Goal: Task Accomplishment & Management: Manage account settings

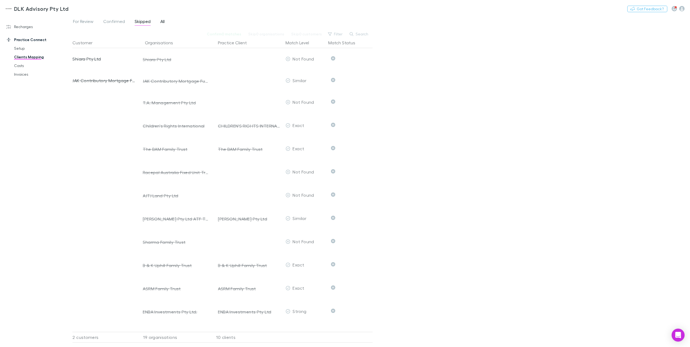
click at [163, 21] on span "All" at bounding box center [162, 22] width 4 height 7
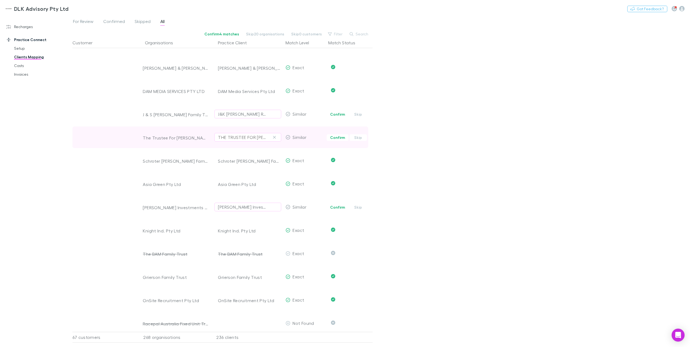
scroll to position [1937, 0]
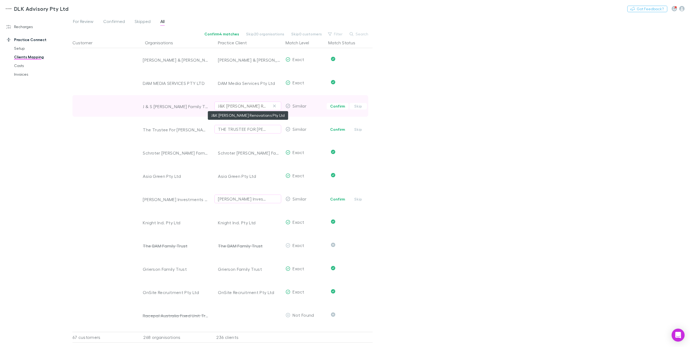
click at [239, 107] on div "J&K [PERSON_NAME] Renovations Pty Ltd" at bounding box center [242, 106] width 49 height 6
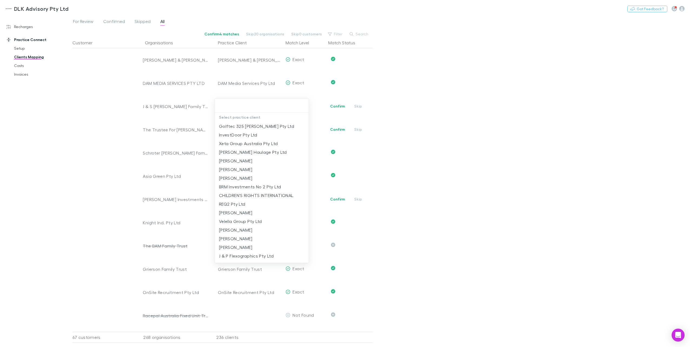
type input "*"
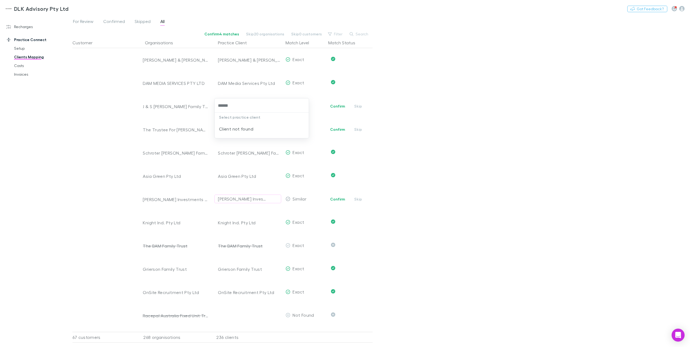
type input "*****"
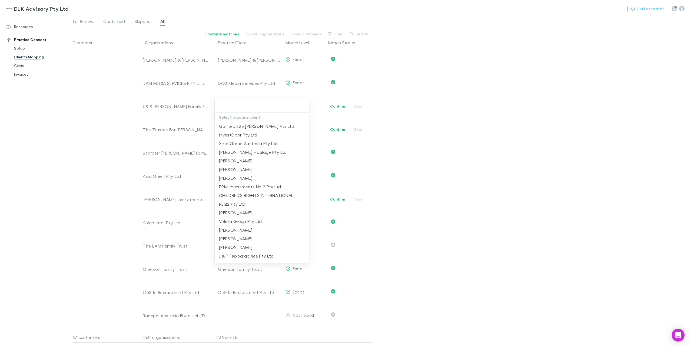
click at [405, 125] on div at bounding box center [345, 173] width 690 height 347
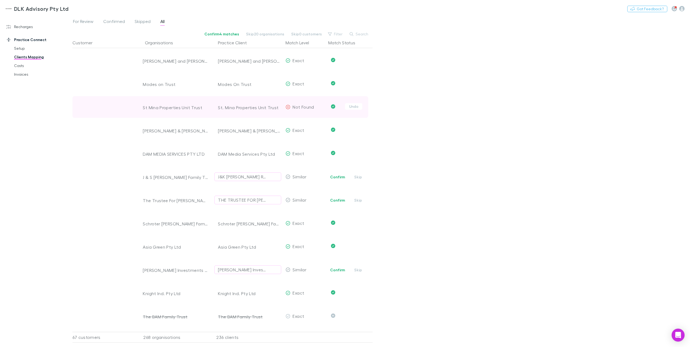
scroll to position [1856, 0]
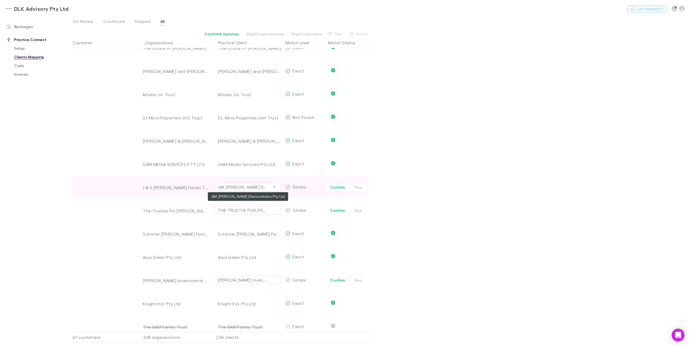
click at [234, 188] on div "J&K [PERSON_NAME] Renovations Pty Ltd" at bounding box center [242, 187] width 49 height 6
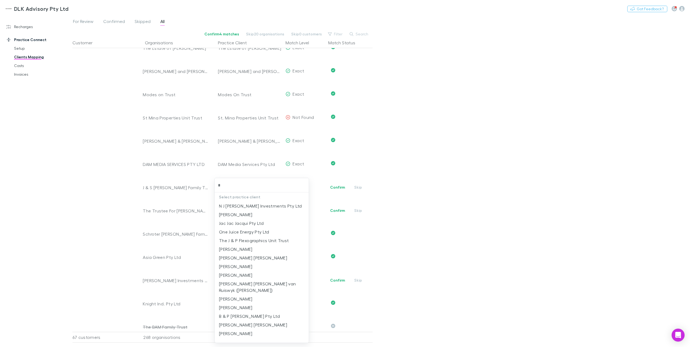
type input "*"
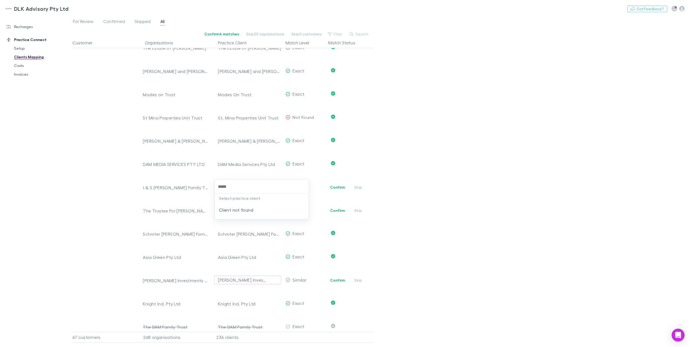
click at [231, 185] on input "*****" at bounding box center [262, 187] width 90 height 10
click at [229, 185] on input "*****" at bounding box center [262, 187] width 90 height 10
drag, startPoint x: 243, startPoint y: 186, endPoint x: 195, endPoint y: 187, distance: 48.1
click at [195, 187] on div "**********" at bounding box center [345, 173] width 690 height 347
type input "**********"
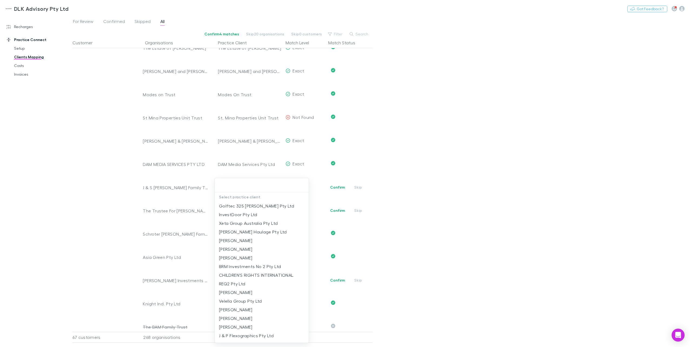
click at [408, 167] on div at bounding box center [345, 173] width 690 height 347
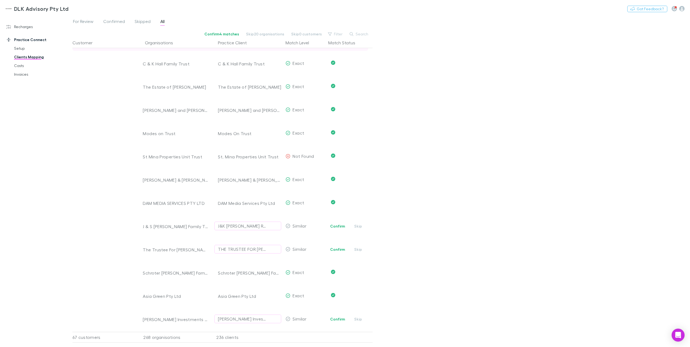
scroll to position [1801, 0]
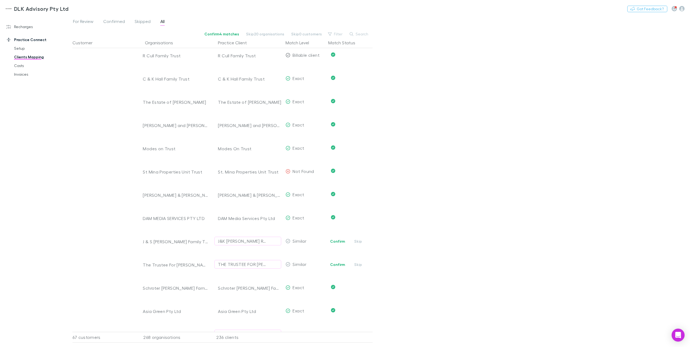
click at [112, 17] on div "DLK Advisory Pty Ltd Nothing Got Feedback?" at bounding box center [345, 8] width 690 height 17
click at [112, 19] on span "Confirmed" at bounding box center [114, 22] width 22 height 7
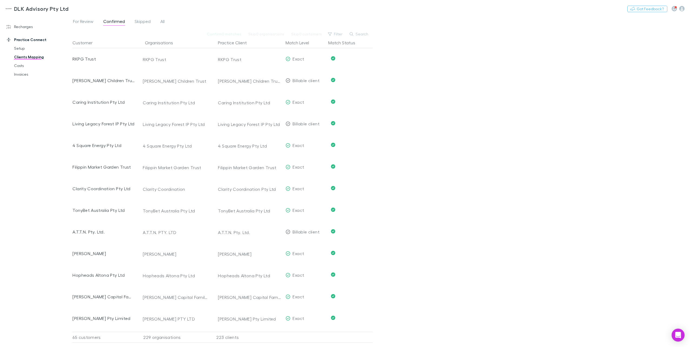
drag, startPoint x: 453, startPoint y: 144, endPoint x: 406, endPoint y: 128, distance: 49.8
click at [452, 142] on div "For Review Confirmed Skipped All Confirm 0 matches Skip 0 organisations Skip 0 …" at bounding box center [380, 181] width 617 height 332
click at [81, 24] on span "For Review" at bounding box center [83, 22] width 21 height 7
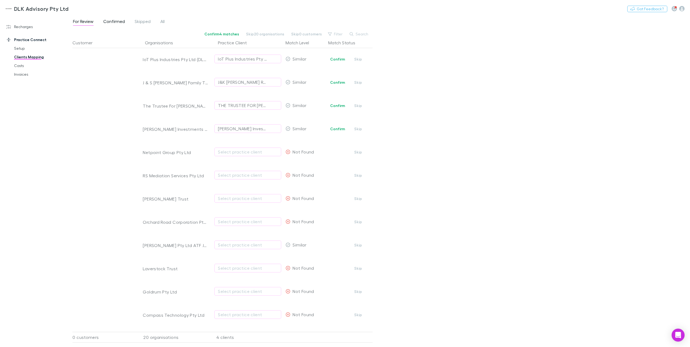
click at [109, 21] on span "Confirmed" at bounding box center [114, 22] width 22 height 7
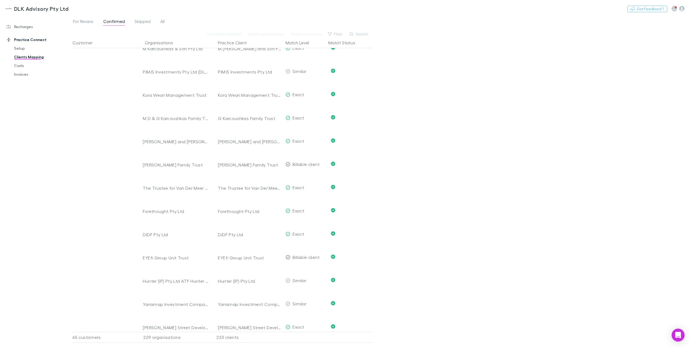
scroll to position [3811, 0]
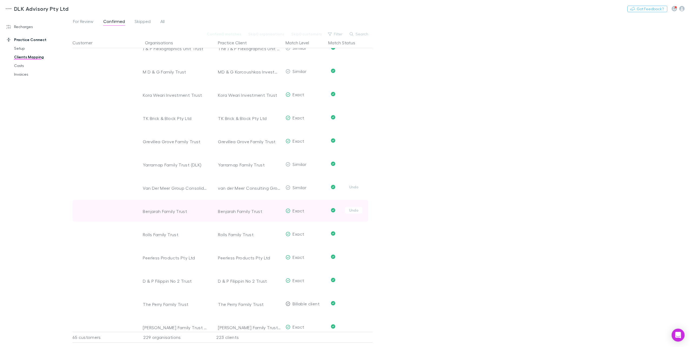
drag, startPoint x: 353, startPoint y: 185, endPoint x: 267, endPoint y: 188, distance: 86.0
click at [353, 185] on button "Undo" at bounding box center [353, 187] width 17 height 6
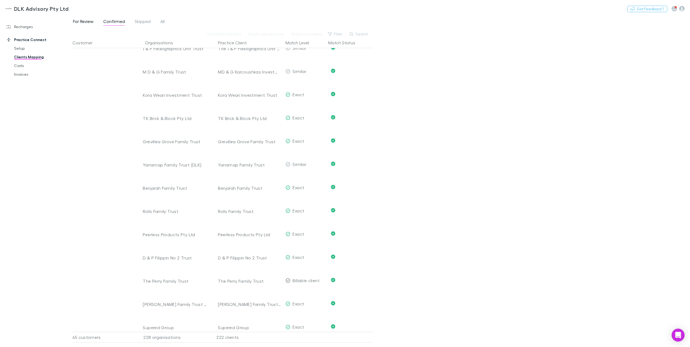
click at [78, 20] on span "For Review" at bounding box center [83, 22] width 21 height 7
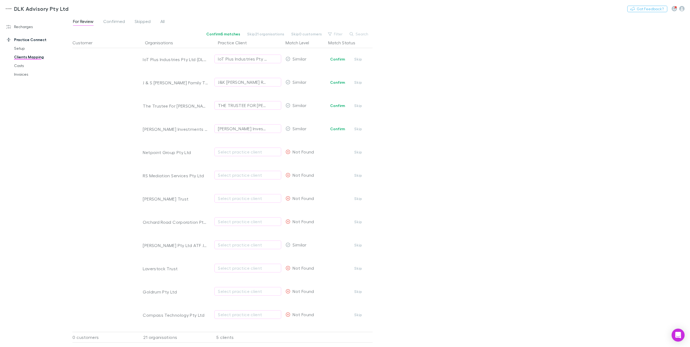
scroll to position [197, 0]
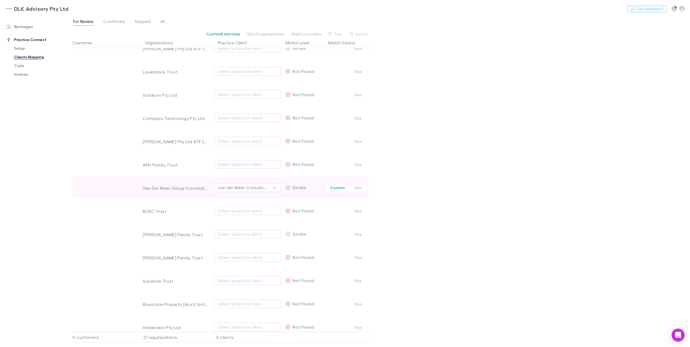
click at [256, 192] on div "van der Meer Consulting Group Pty Limited" at bounding box center [247, 188] width 67 height 22
click at [258, 189] on div "van der Meer Consulting Group Pty Limited" at bounding box center [242, 187] width 49 height 6
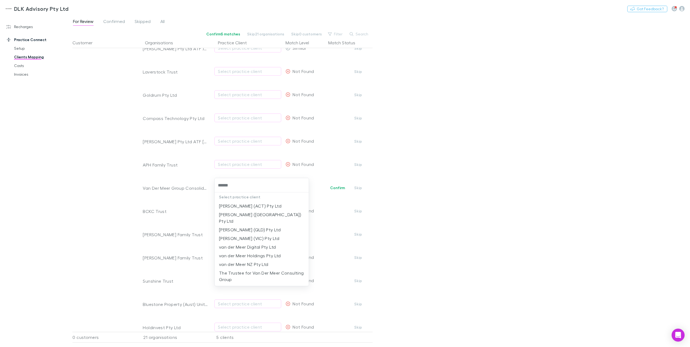
type input "*******"
click at [274, 254] on li "van der Meer Holdings Pty Ltd" at bounding box center [262, 257] width 94 height 9
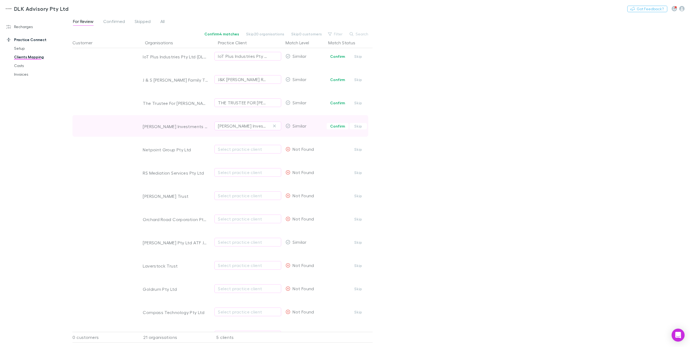
scroll to position [0, 0]
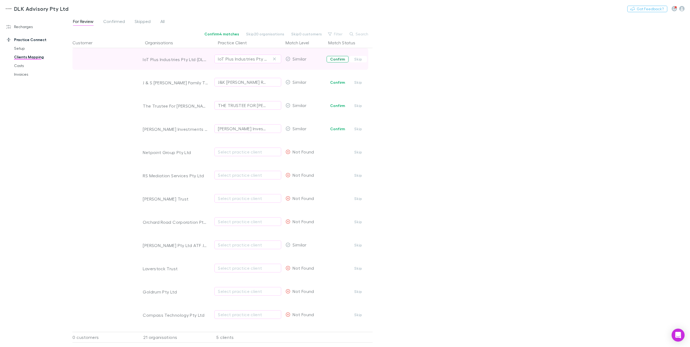
click at [337, 59] on button "Confirm" at bounding box center [338, 59] width 22 height 6
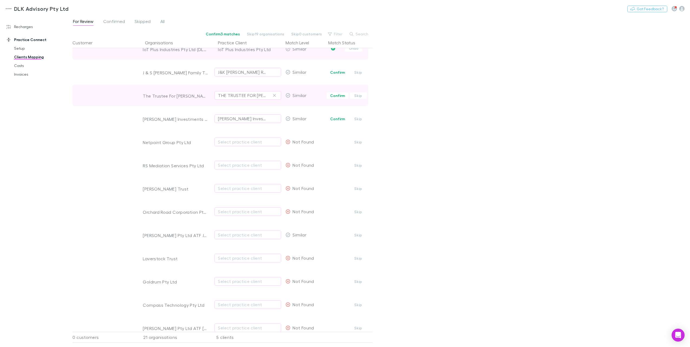
scroll to position [27, 0]
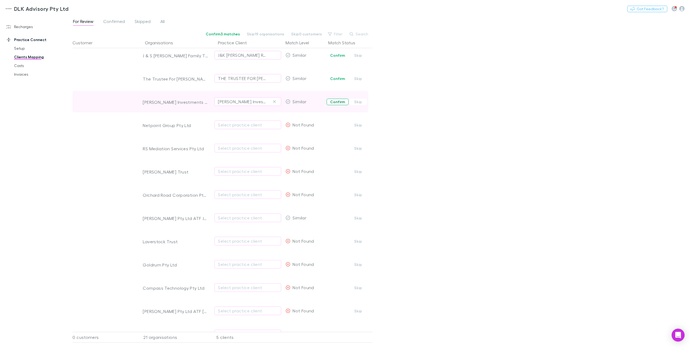
click at [335, 101] on button "Confirm" at bounding box center [338, 102] width 22 height 6
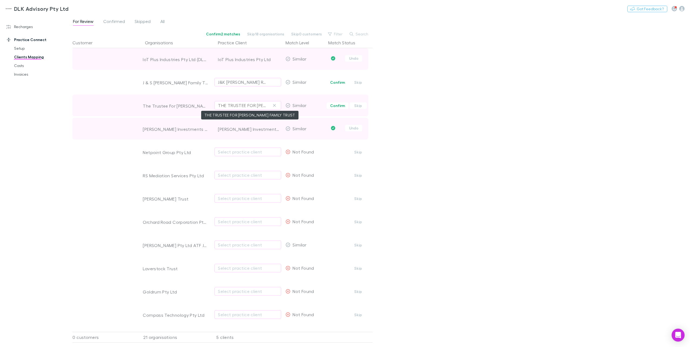
click at [239, 104] on div "THE TRUSTEE FOR [PERSON_NAME] FAMILY TRUST" at bounding box center [242, 105] width 49 height 6
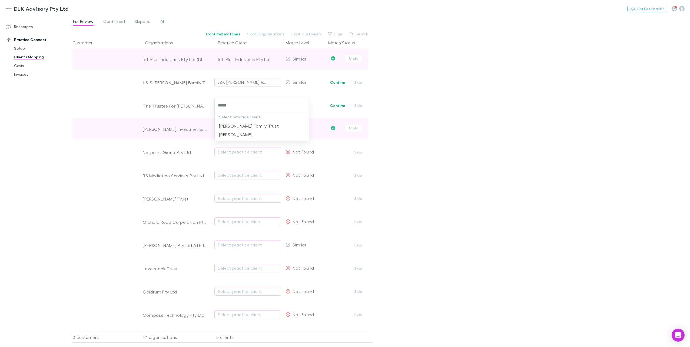
type input "******"
click at [238, 124] on li "[PERSON_NAME] Family Trust" at bounding box center [262, 126] width 94 height 9
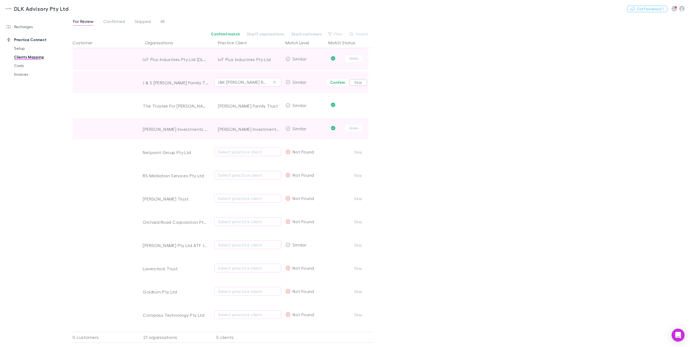
drag, startPoint x: 359, startPoint y: 82, endPoint x: 356, endPoint y: 84, distance: 4.0
click at [359, 82] on button "Skip" at bounding box center [358, 82] width 17 height 6
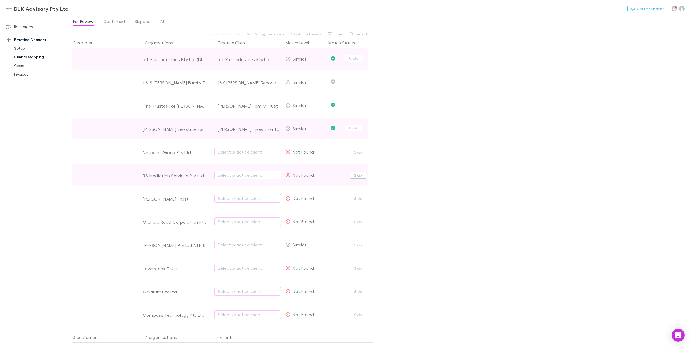
click at [354, 175] on button "Skip" at bounding box center [358, 175] width 17 height 6
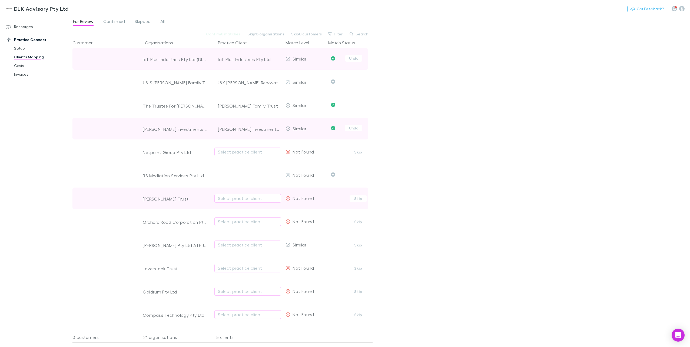
drag, startPoint x: 356, startPoint y: 198, endPoint x: 355, endPoint y: 201, distance: 2.7
click at [356, 199] on button "Skip" at bounding box center [358, 198] width 17 height 6
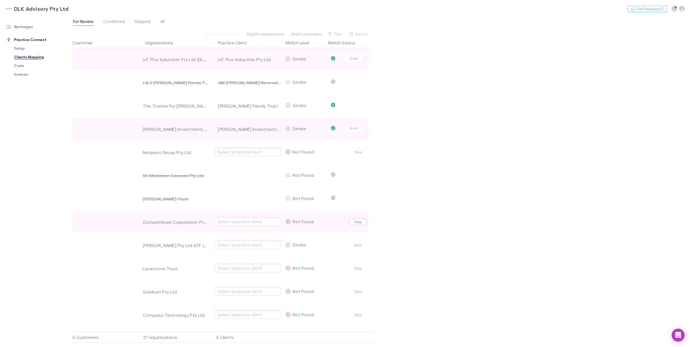
click at [353, 220] on button "Skip" at bounding box center [358, 222] width 17 height 6
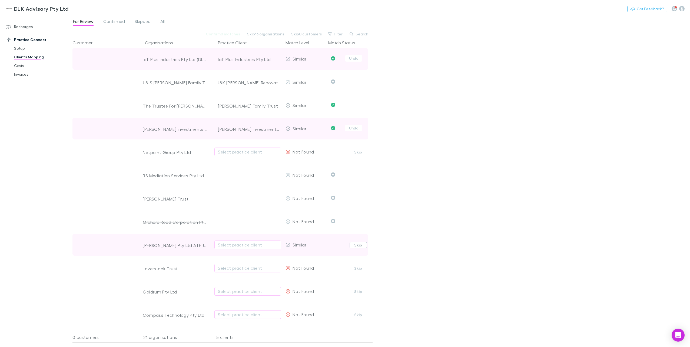
click at [350, 245] on button "Skip" at bounding box center [358, 245] width 17 height 6
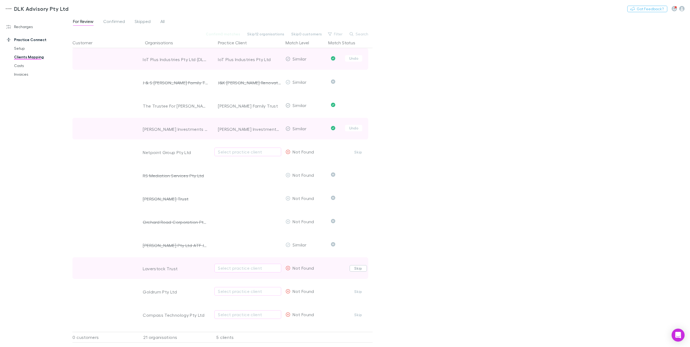
click at [354, 267] on button "Skip" at bounding box center [358, 268] width 17 height 6
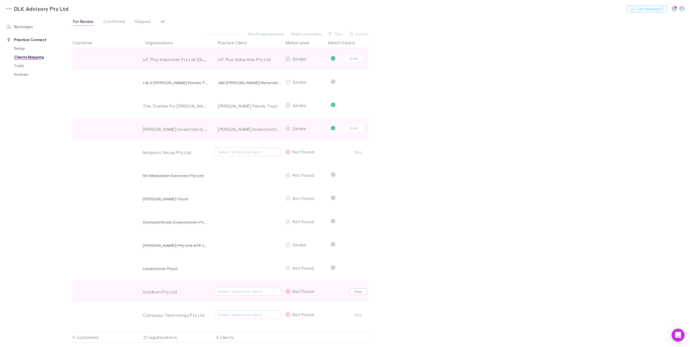
click at [352, 290] on button "Skip" at bounding box center [358, 291] width 17 height 6
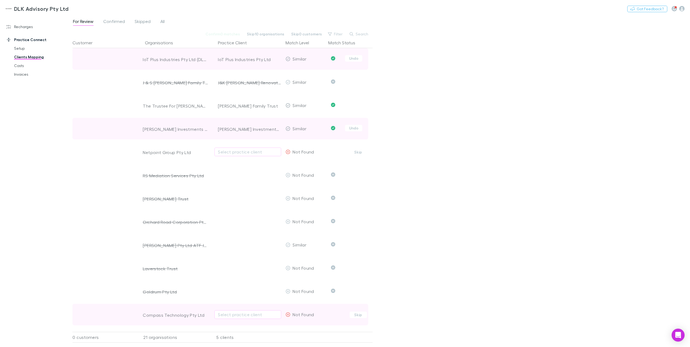
click at [353, 318] on span "Confirm Skip" at bounding box center [349, 315] width 46 height 22
click at [356, 314] on button "Skip" at bounding box center [358, 315] width 17 height 6
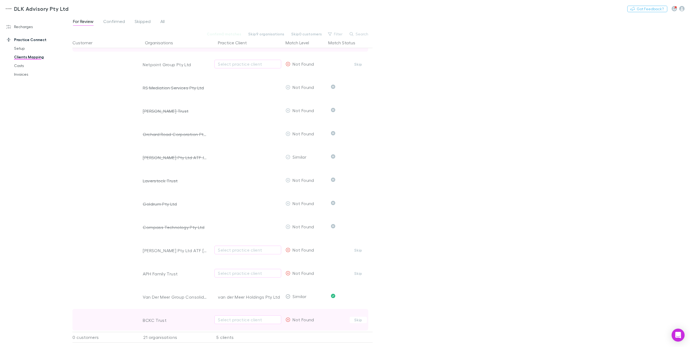
scroll to position [108, 0]
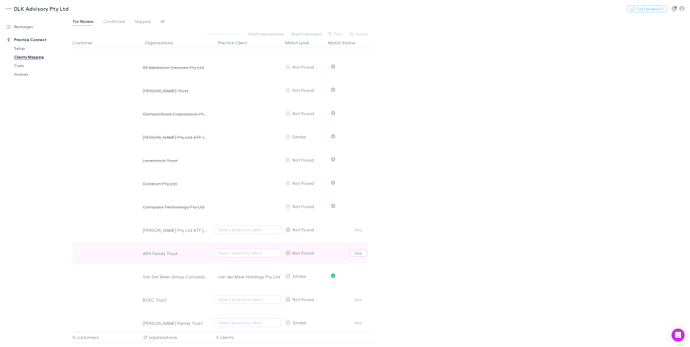
click at [355, 255] on button "Skip" at bounding box center [358, 253] width 17 height 6
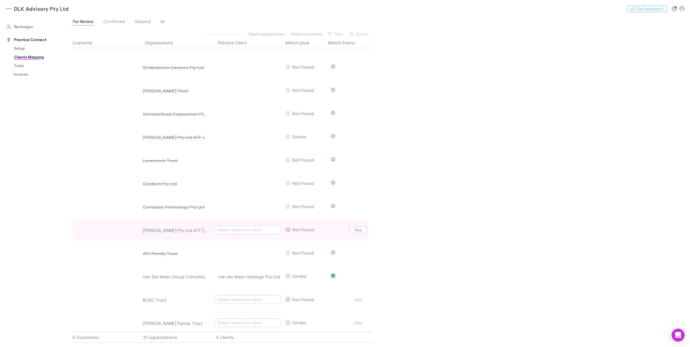
click at [360, 228] on button "Skip" at bounding box center [358, 230] width 17 height 6
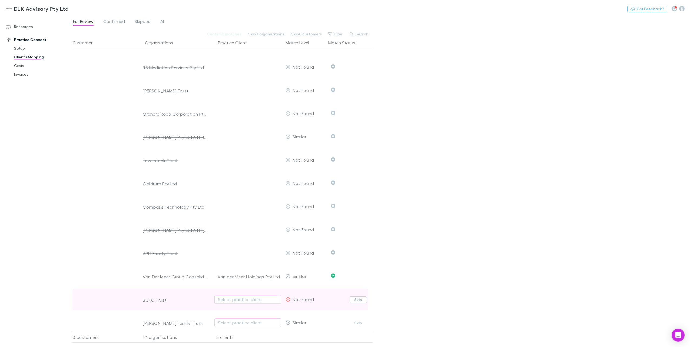
click at [350, 302] on button "Skip" at bounding box center [358, 300] width 17 height 6
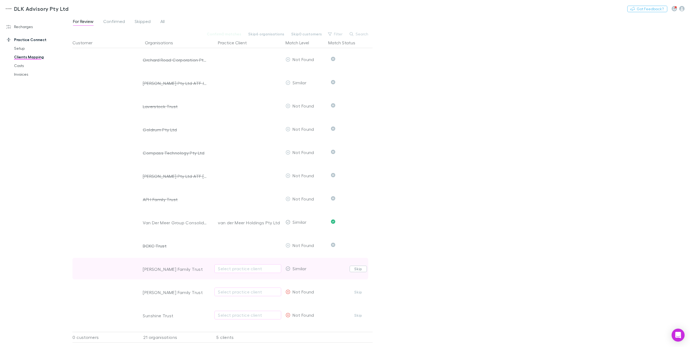
click at [352, 270] on button "Skip" at bounding box center [358, 269] width 17 height 6
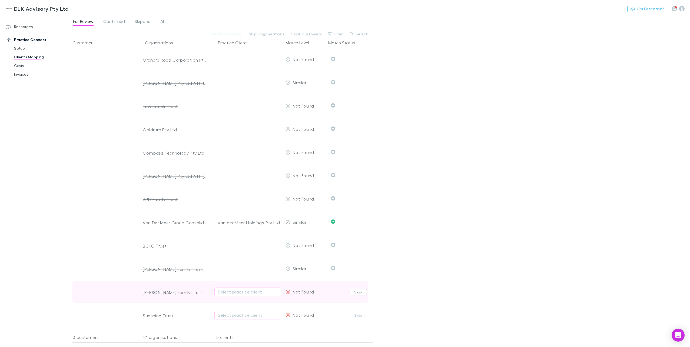
click at [357, 294] on button "Skip" at bounding box center [358, 292] width 17 height 6
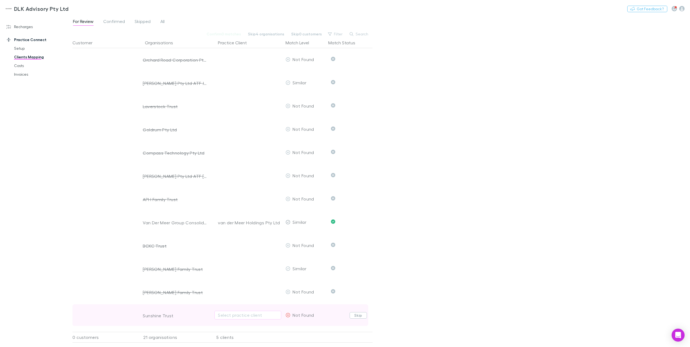
click at [354, 315] on button "Skip" at bounding box center [358, 315] width 17 height 6
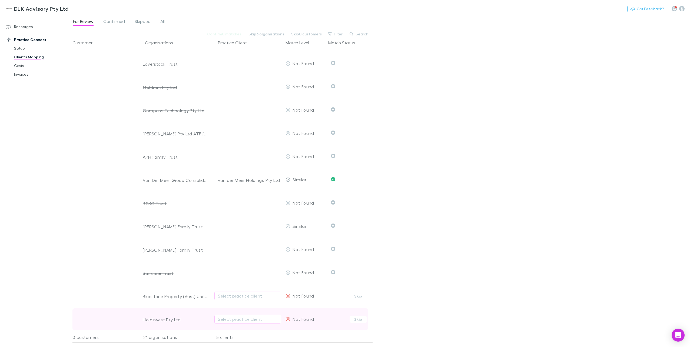
scroll to position [209, 0]
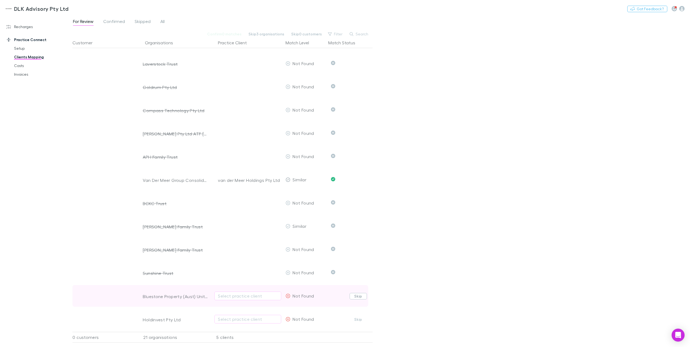
click at [360, 293] on button "Skip" at bounding box center [358, 296] width 17 height 6
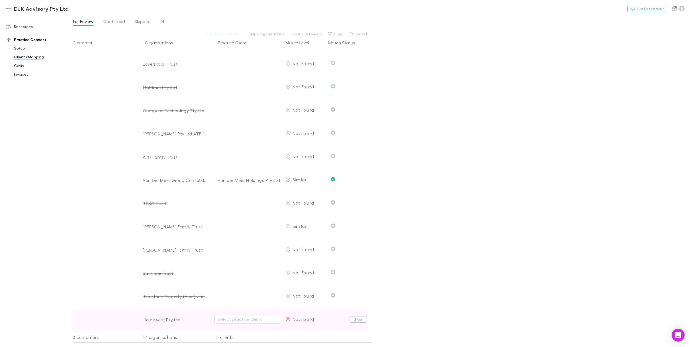
click at [355, 316] on button "Skip" at bounding box center [358, 319] width 17 height 6
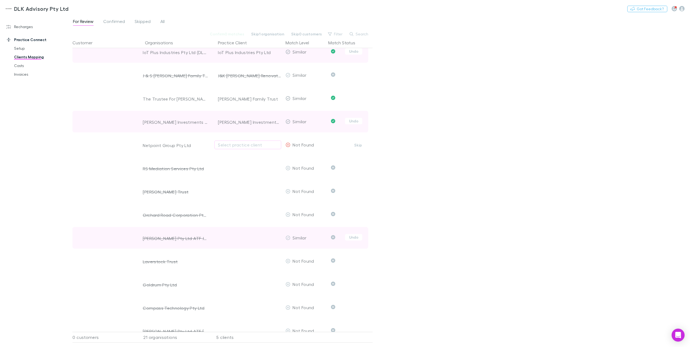
scroll to position [0, 0]
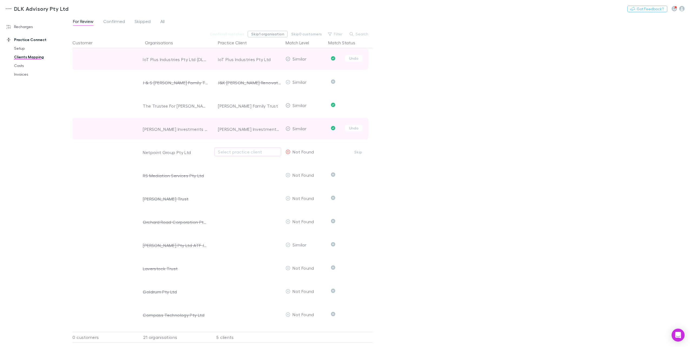
click at [271, 34] on button "Skip 1 organisation" at bounding box center [268, 34] width 40 height 6
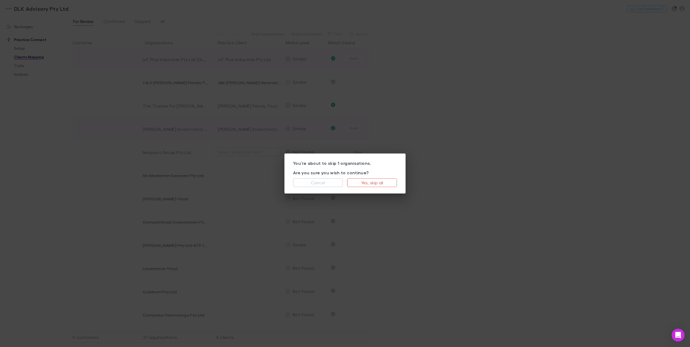
click at [150, 55] on div "You’re about to skip 1 organisations. Are you sure you wish to continue? Cancel…" at bounding box center [345, 173] width 690 height 347
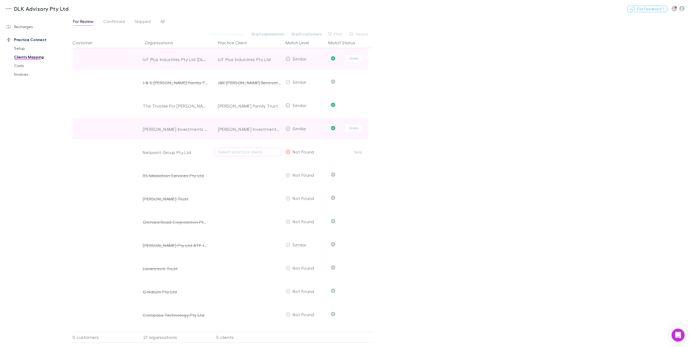
click at [30, 39] on link "Practice Connect" at bounding box center [38, 39] width 74 height 9
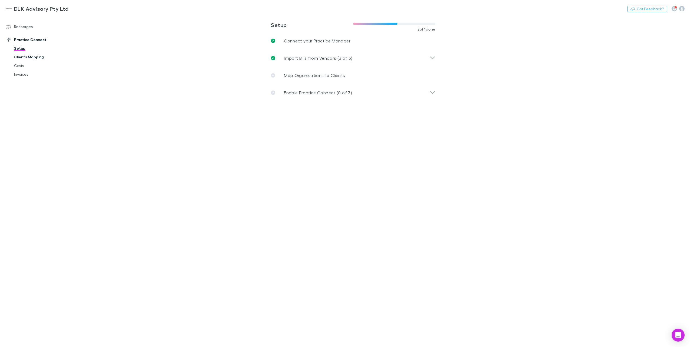
click at [32, 57] on link "Clients Mapping" at bounding box center [42, 57] width 67 height 9
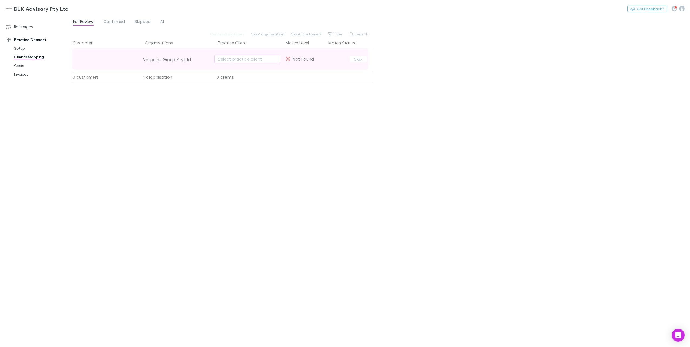
drag, startPoint x: 148, startPoint y: 51, endPoint x: 150, endPoint y: 57, distance: 6.3
click at [148, 54] on div "Netpoint Group Pty Ltd" at bounding box center [175, 55] width 65 height 14
click at [355, 58] on button "Skip" at bounding box center [358, 59] width 17 height 6
click at [21, 39] on link "Practice Connect" at bounding box center [38, 39] width 74 height 9
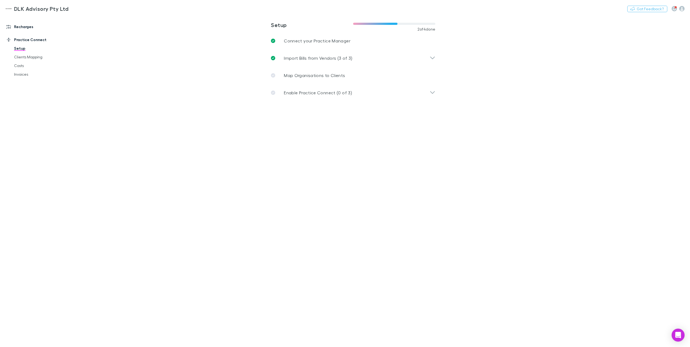
click at [23, 26] on link "Recharges" at bounding box center [38, 26] width 74 height 9
click at [24, 61] on link "Mapping" at bounding box center [42, 61] width 67 height 9
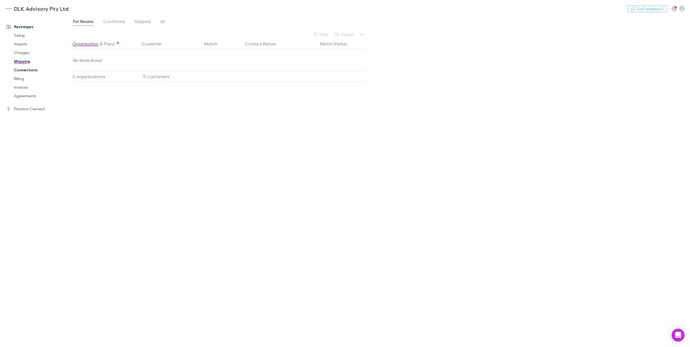
click at [21, 70] on link "Connections" at bounding box center [42, 70] width 67 height 9
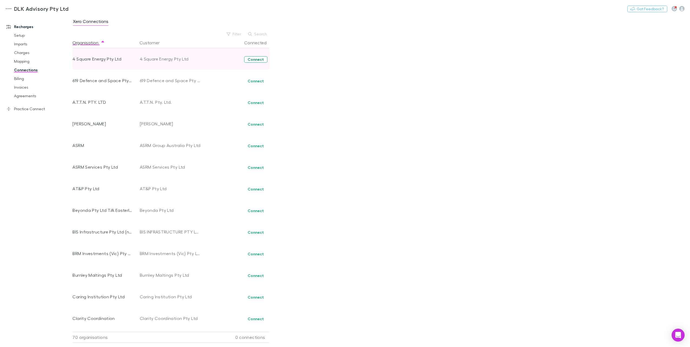
click at [257, 62] on button "Connect" at bounding box center [255, 59] width 23 height 6
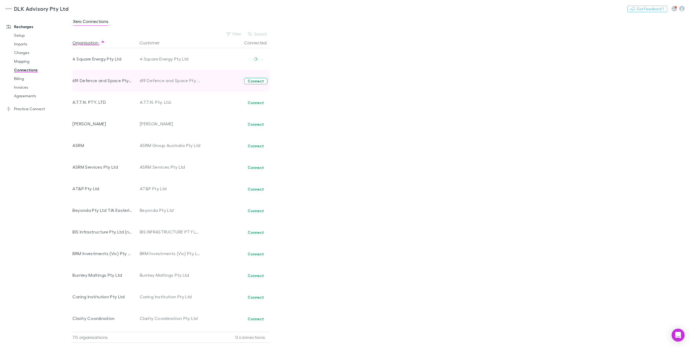
click at [255, 80] on button "Connect" at bounding box center [255, 81] width 23 height 6
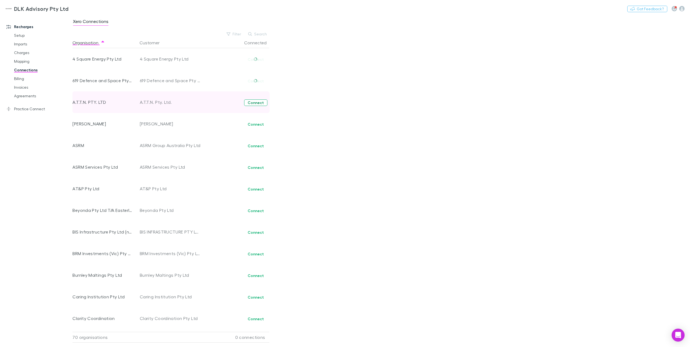
click at [256, 103] on button "Connect" at bounding box center [255, 102] width 23 height 6
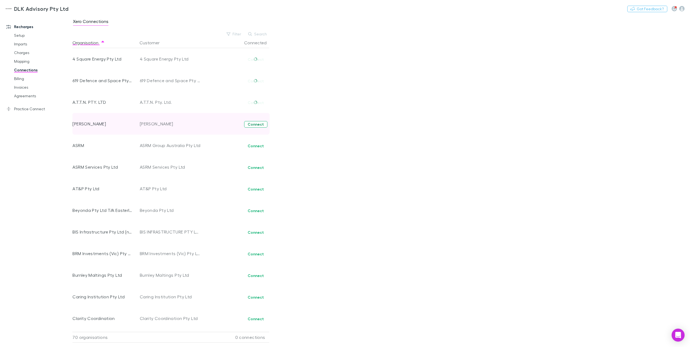
click at [256, 124] on button "Connect" at bounding box center [255, 124] width 23 height 6
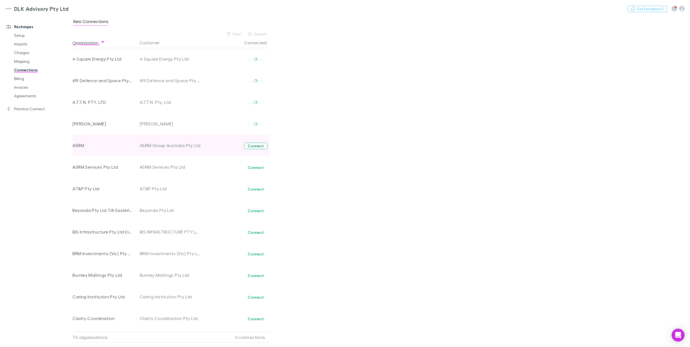
click at [257, 147] on button "Connect" at bounding box center [255, 146] width 23 height 6
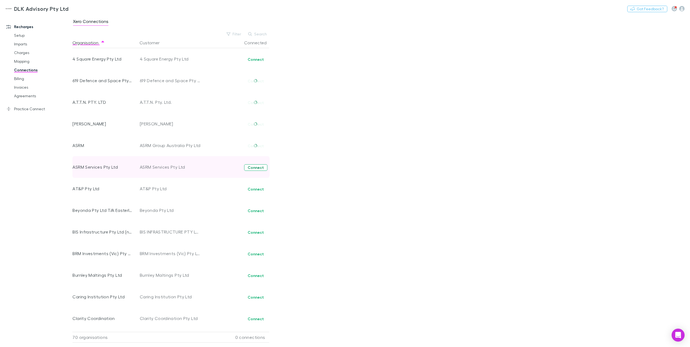
click at [255, 167] on button "Connect" at bounding box center [255, 167] width 23 height 6
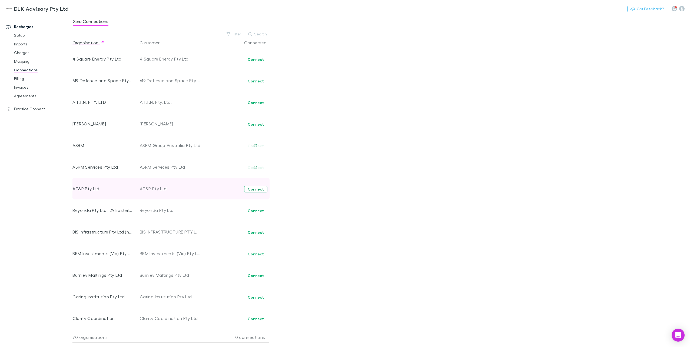
click at [255, 189] on button "Connect" at bounding box center [255, 189] width 23 height 6
click at [21, 79] on link "Billing" at bounding box center [42, 78] width 67 height 9
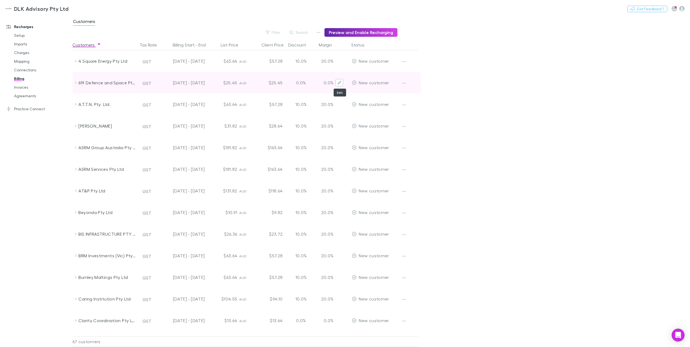
click at [339, 83] on icon "Edit" at bounding box center [339, 83] width 4 height 4
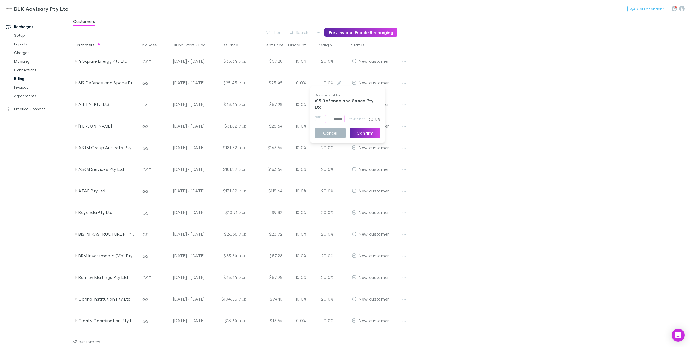
click at [330, 130] on button "Cancel" at bounding box center [330, 133] width 31 height 11
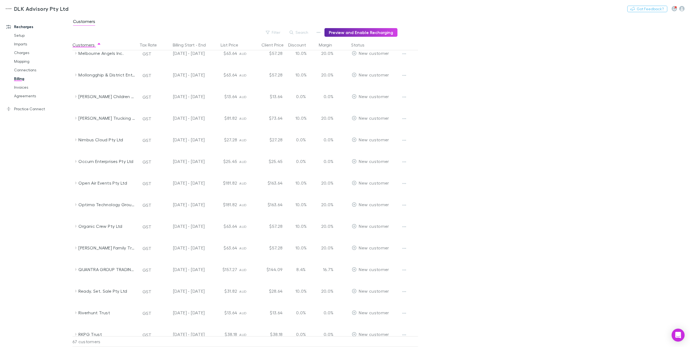
scroll to position [903, 0]
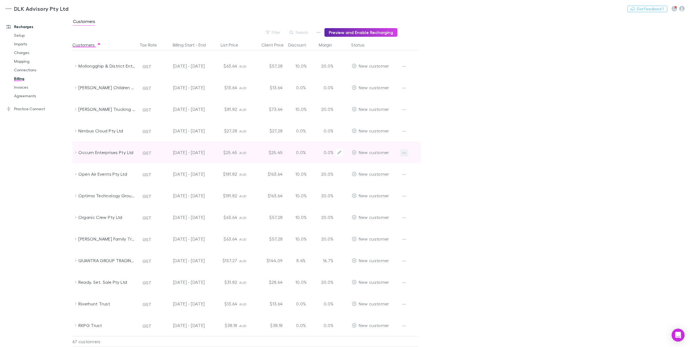
click at [404, 154] on icon "button" at bounding box center [404, 153] width 4 height 4
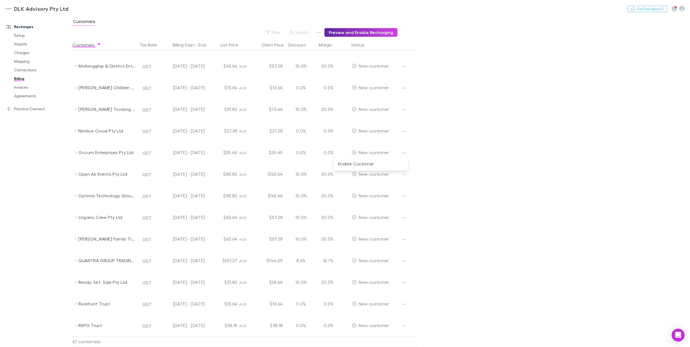
click at [477, 143] on div at bounding box center [345, 173] width 690 height 347
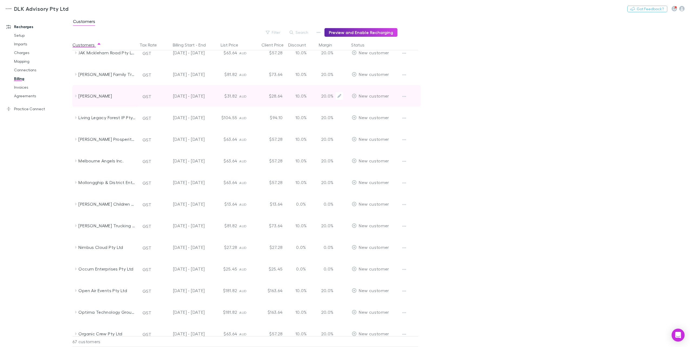
scroll to position [768, 0]
